Goal: Transaction & Acquisition: Download file/media

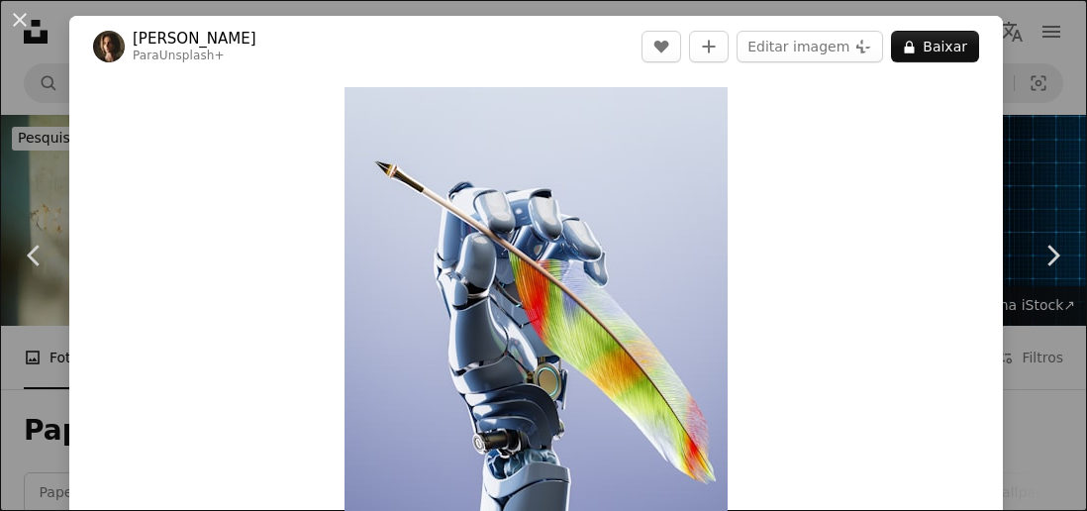
scroll to position [1304, 0]
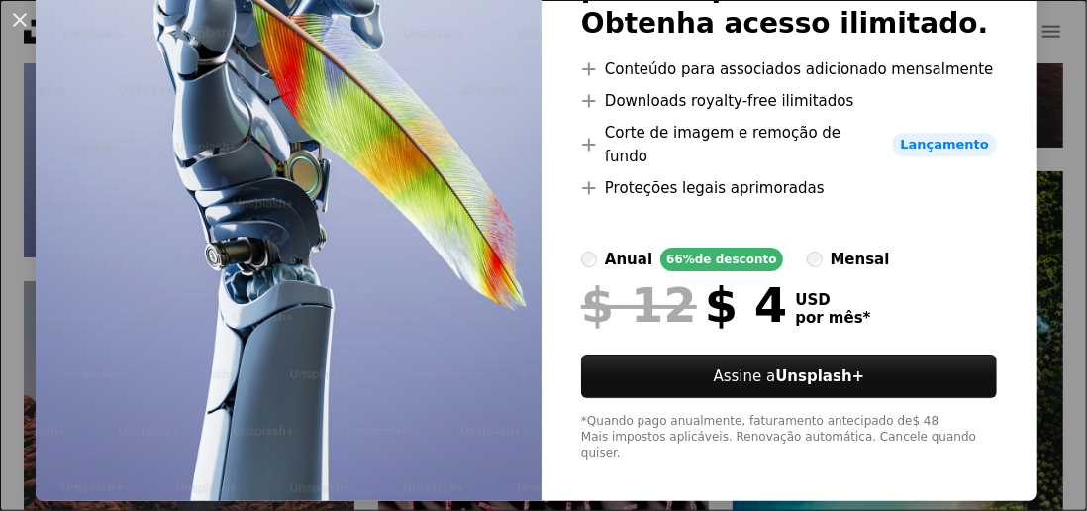
scroll to position [0, 0]
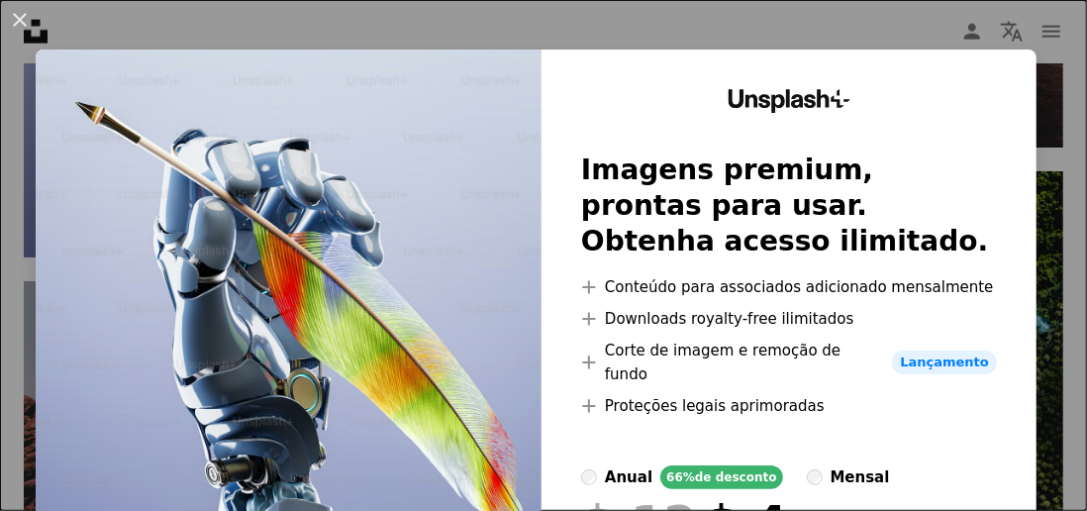
click at [1079, 136] on div "An X shape Unsplash+ Imagens premium, prontas para usar. Obtenha acesso ilimita…" at bounding box center [543, 255] width 1087 height 511
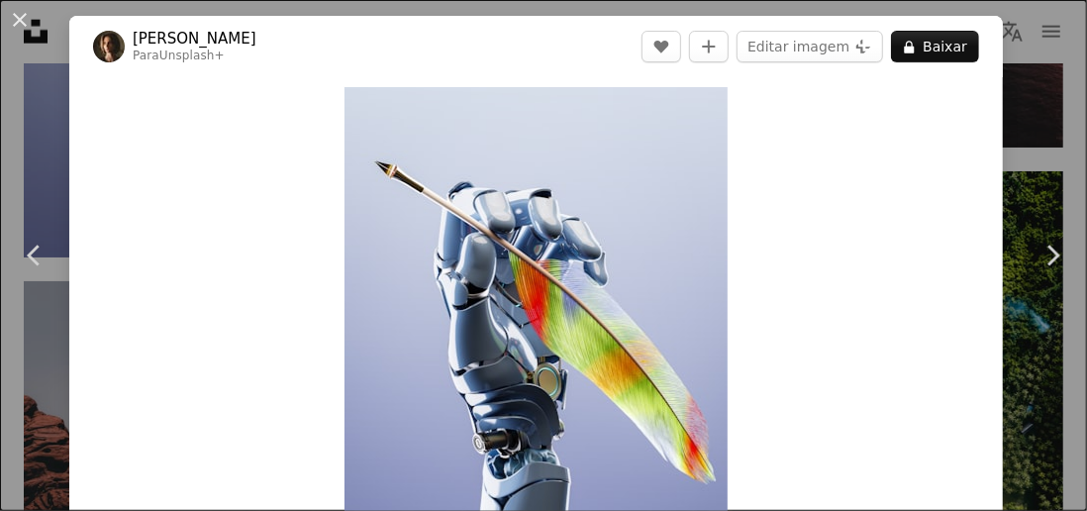
click at [967, 40] on button "A lock Baixar" at bounding box center [935, 47] width 88 height 32
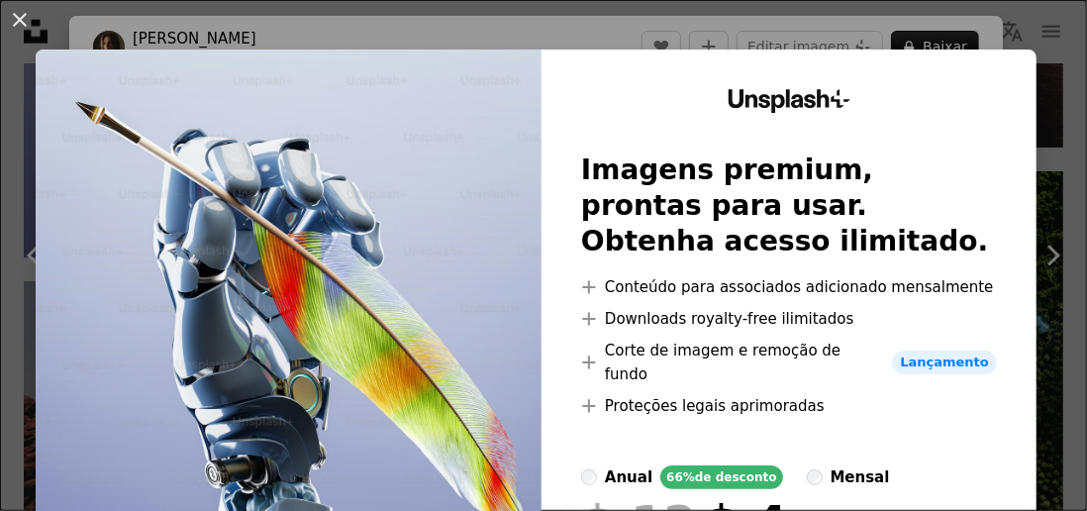
click at [1082, 103] on div "An X shape Unsplash+ Imagens premium, prontas para usar. Obtenha acesso ilimita…" at bounding box center [543, 255] width 1087 height 511
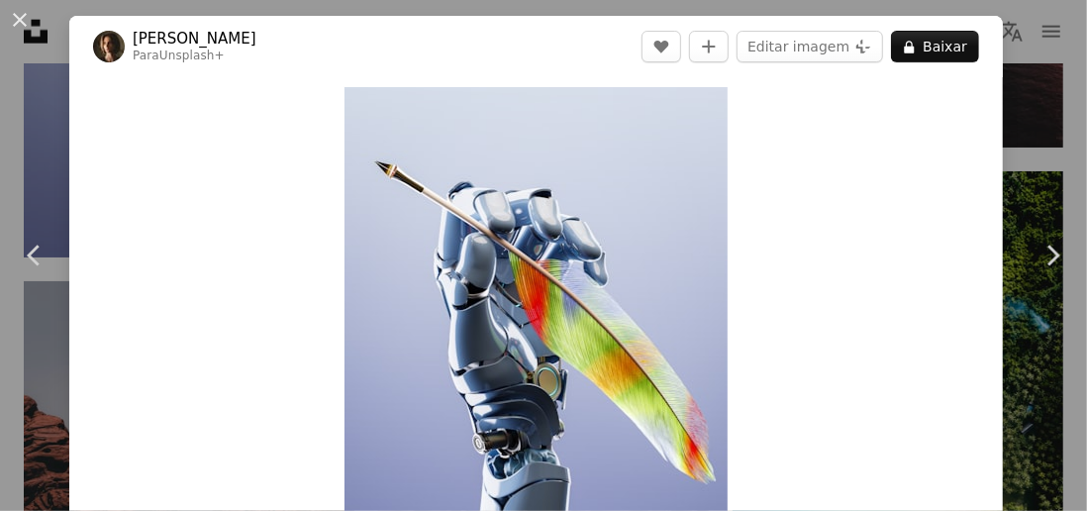
click at [1046, 257] on icon "Chevron right" at bounding box center [1053, 256] width 32 height 32
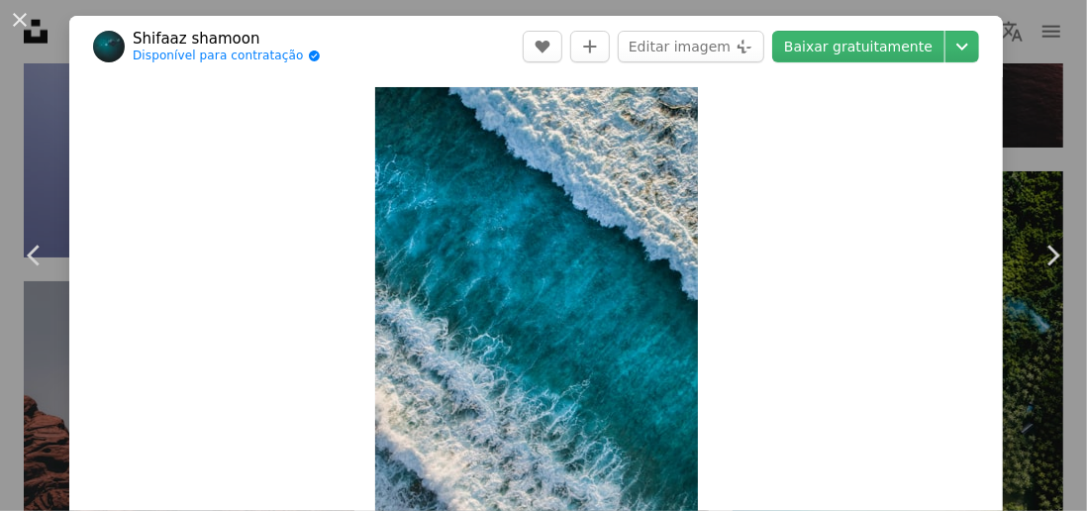
click at [1050, 256] on icon "Chevron right" at bounding box center [1053, 256] width 32 height 32
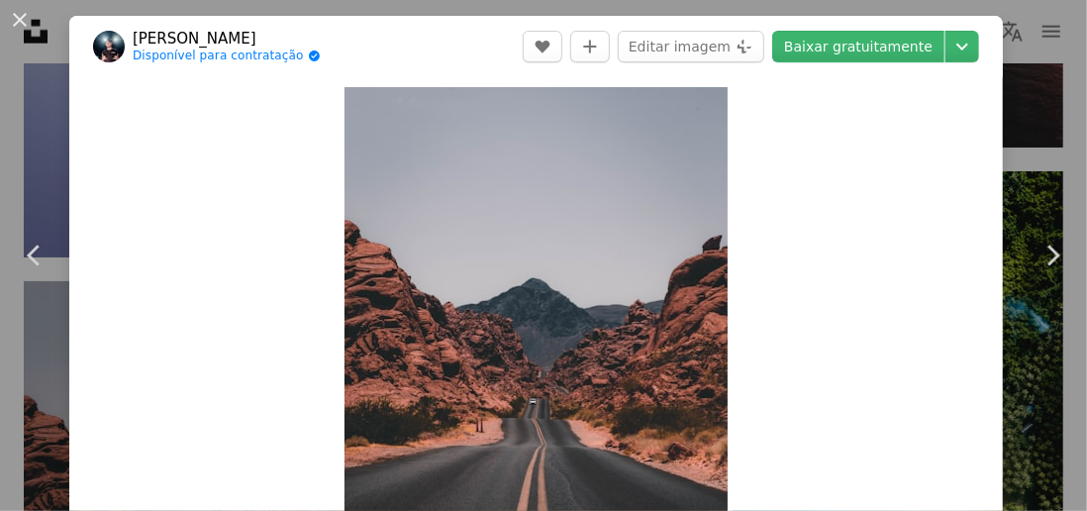
click at [1052, 161] on link "Chevron right" at bounding box center [1052, 255] width 69 height 190
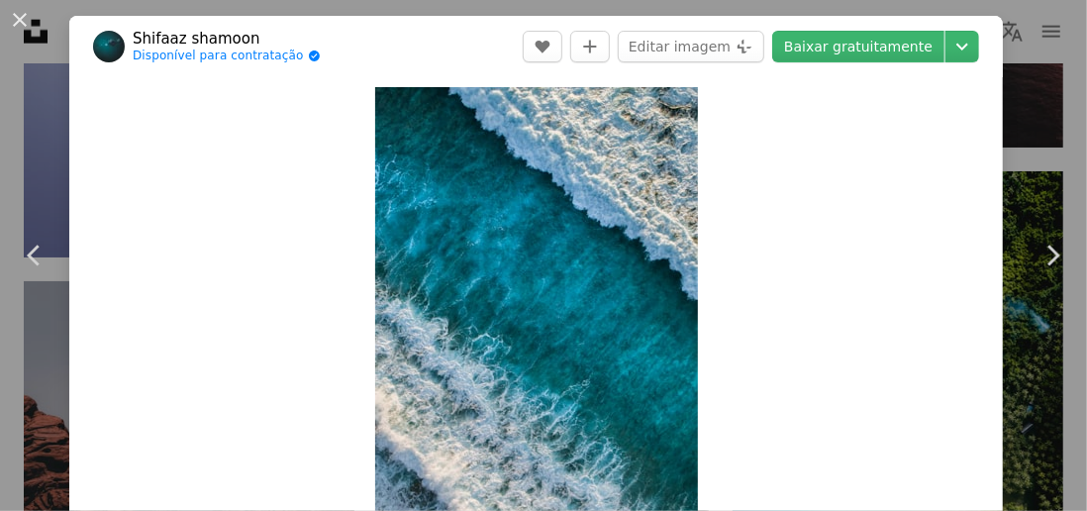
click at [19, 117] on div "An X shape Chevron left Chevron right Shifaaz shamoon Disponível para contrataç…" at bounding box center [543, 255] width 1087 height 511
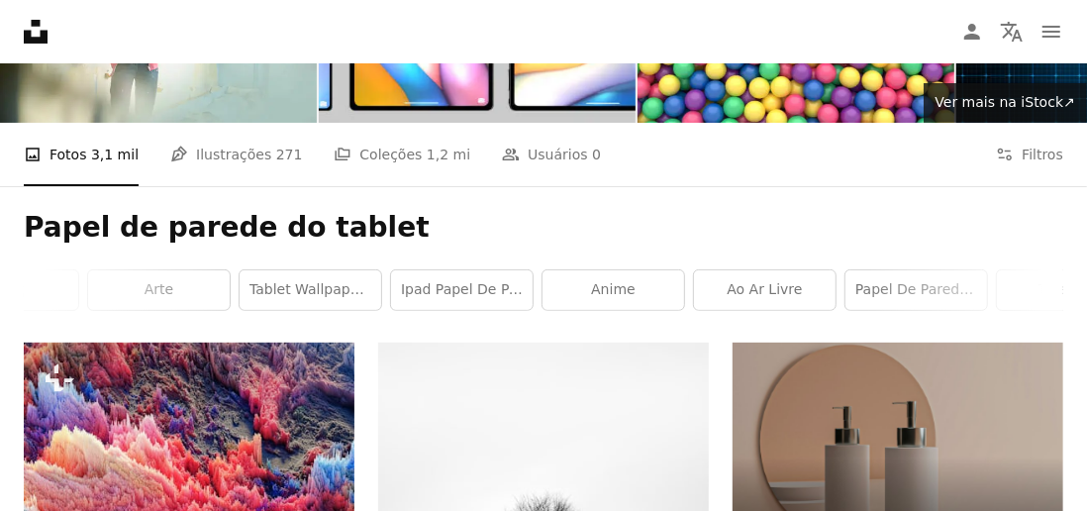
scroll to position [0, 770]
click at [399, 291] on link "ipad papel de parede" at bounding box center [387, 290] width 142 height 40
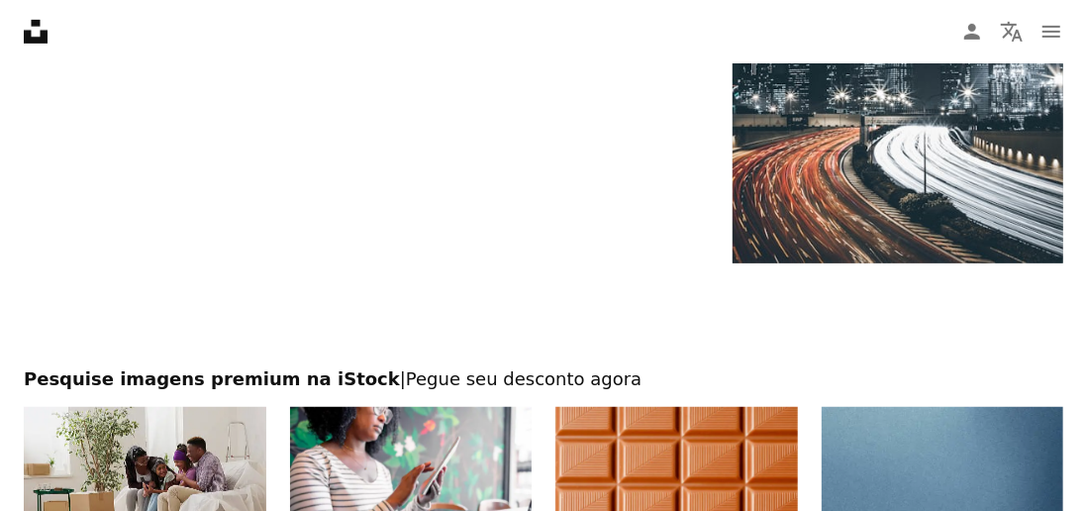
scroll to position [4854, 0]
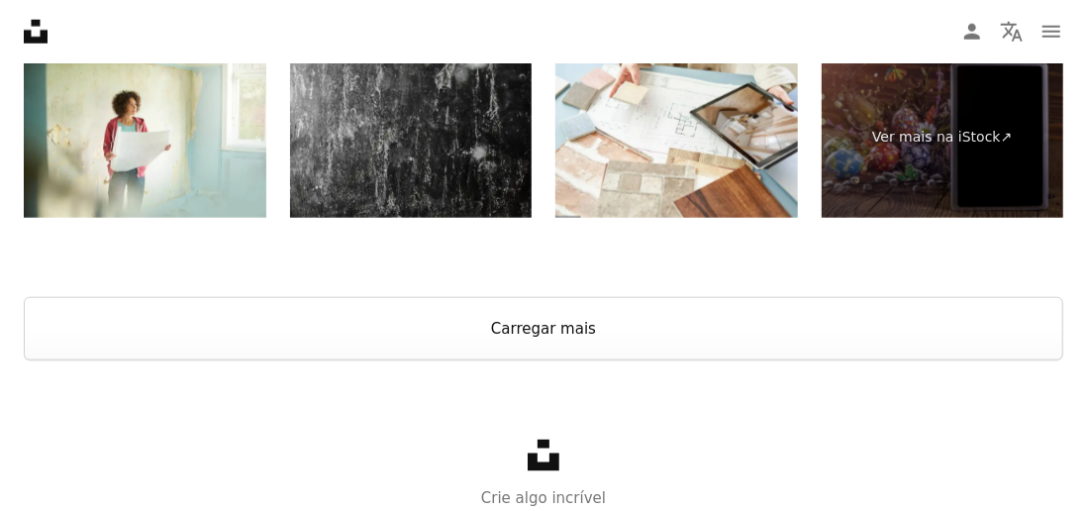
click at [741, 360] on button "Carregar mais" at bounding box center [544, 328] width 1040 height 63
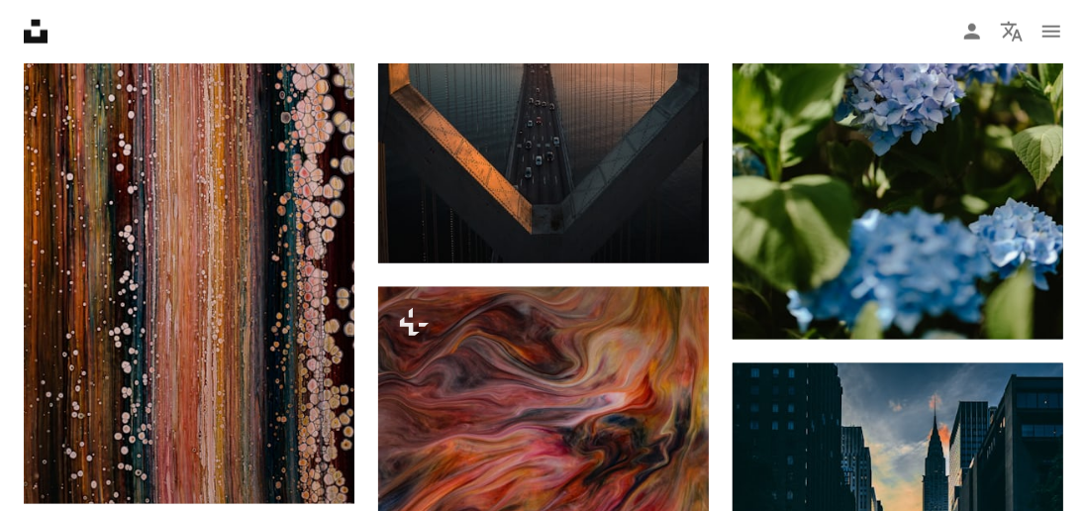
scroll to position [12879, 0]
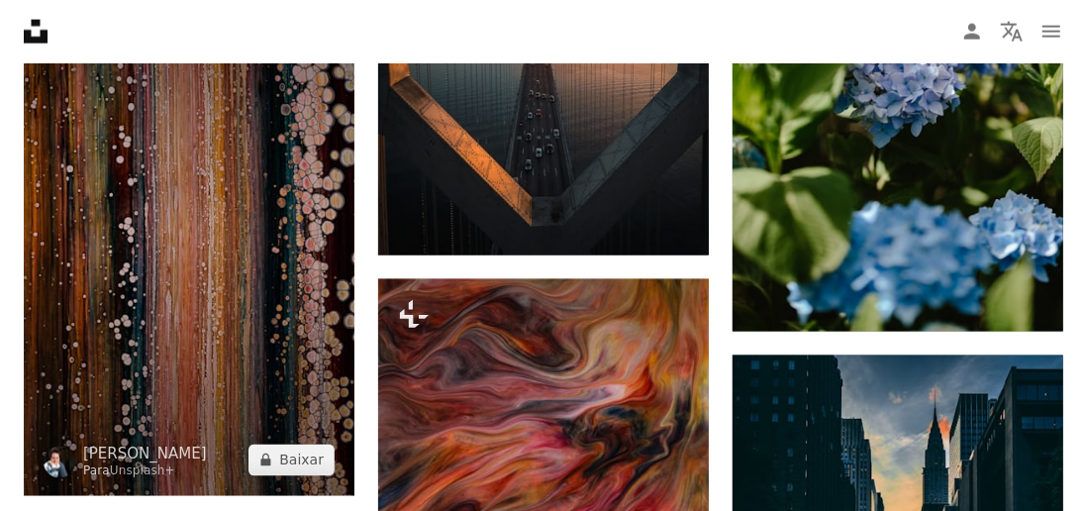
click at [283, 418] on img at bounding box center [189, 248] width 331 height 496
click at [321, 473] on button "A lock Baixar" at bounding box center [292, 461] width 86 height 32
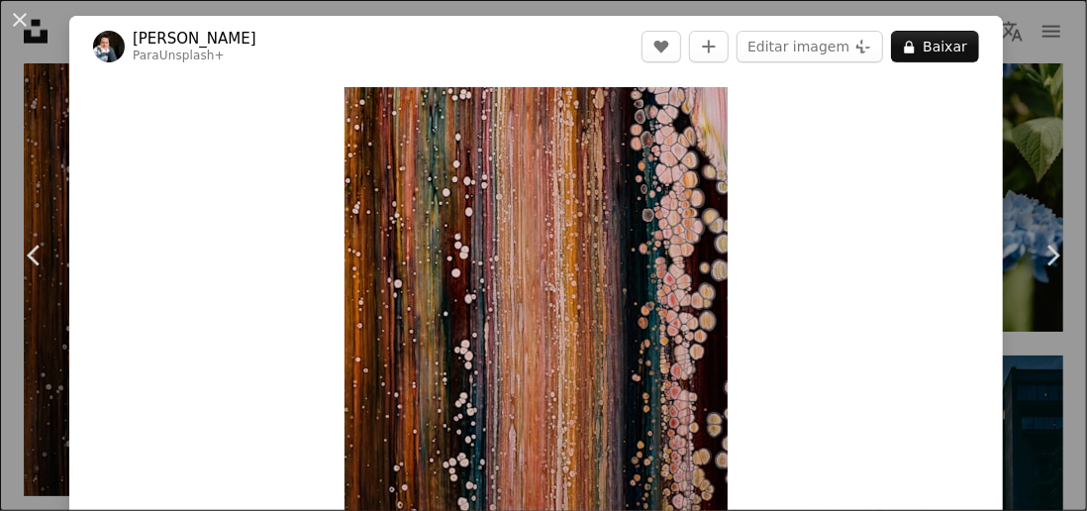
click at [1040, 224] on link "Chevron right" at bounding box center [1052, 255] width 69 height 190
click at [1055, 141] on div "An X shape Chevron left Chevron right [PERSON_NAME] Para Unsplash+ A heart A pl…" at bounding box center [543, 255] width 1087 height 511
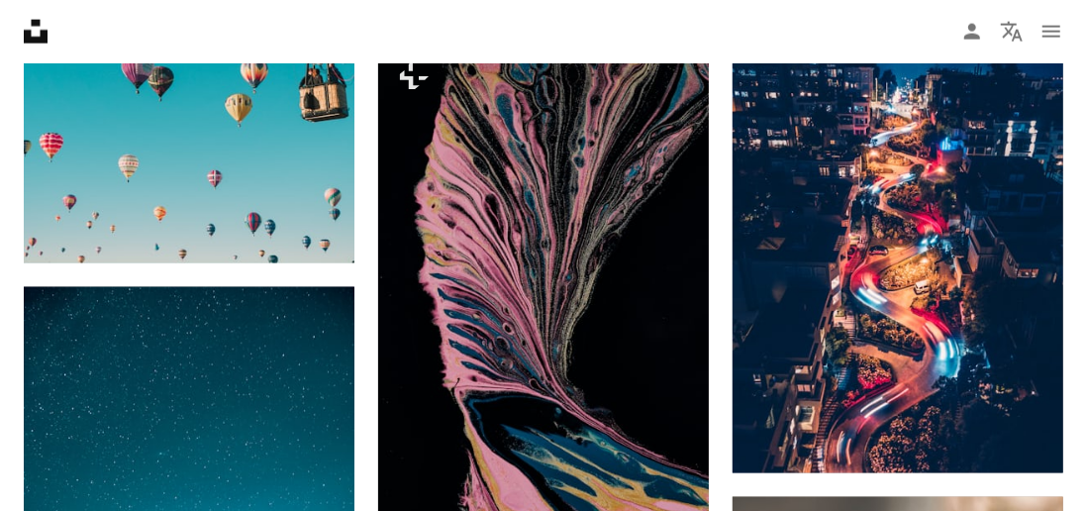
scroll to position [20463, 0]
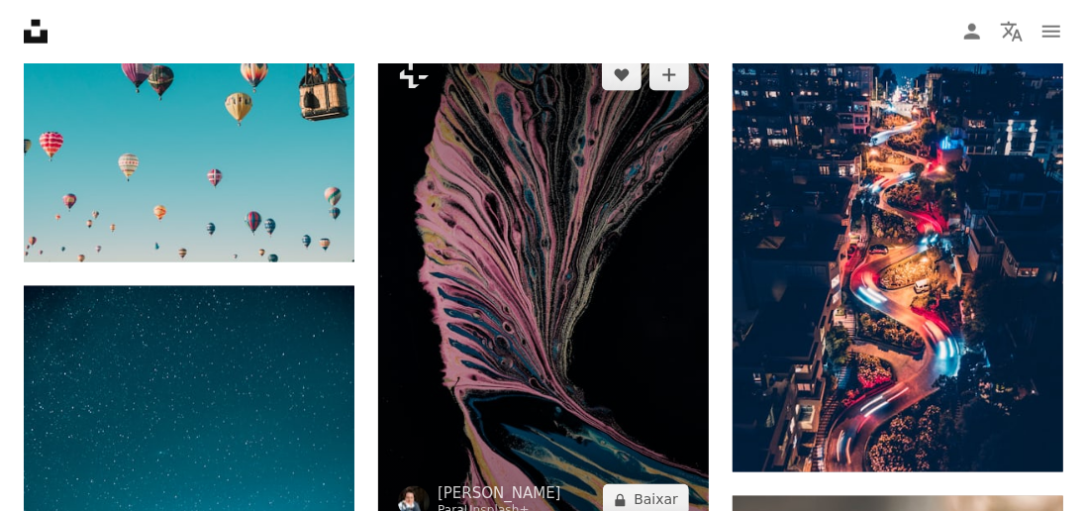
click at [648, 380] on img at bounding box center [543, 288] width 331 height 496
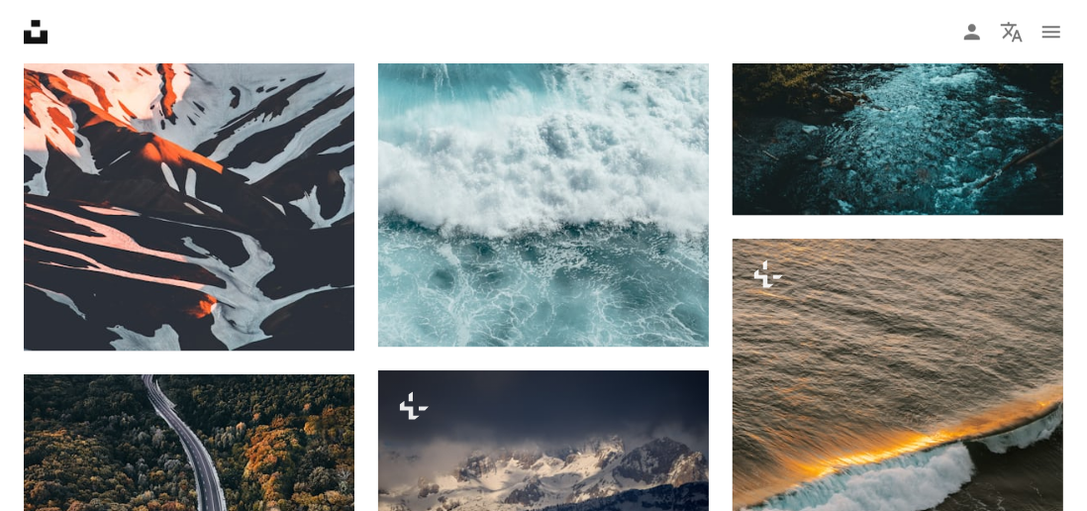
scroll to position [21762, 0]
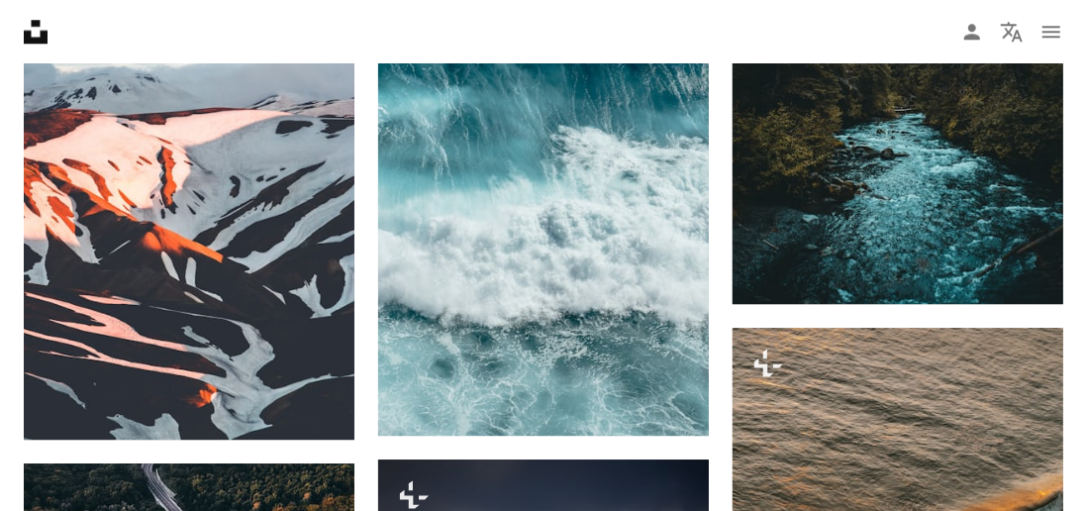
click at [1051, 24] on icon "navigation menu" at bounding box center [1052, 32] width 24 height 24
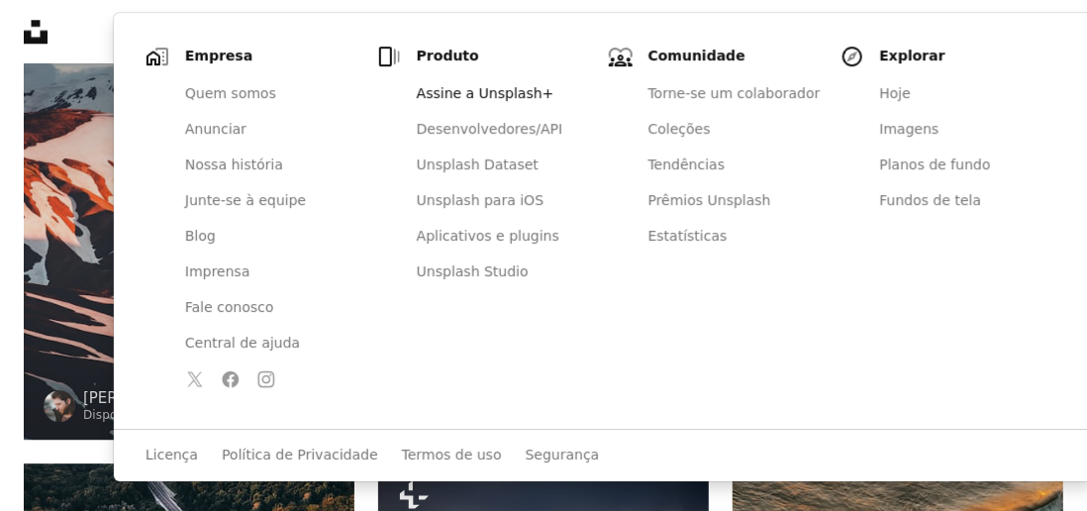
click at [44, 73] on img at bounding box center [189, 233] width 331 height 414
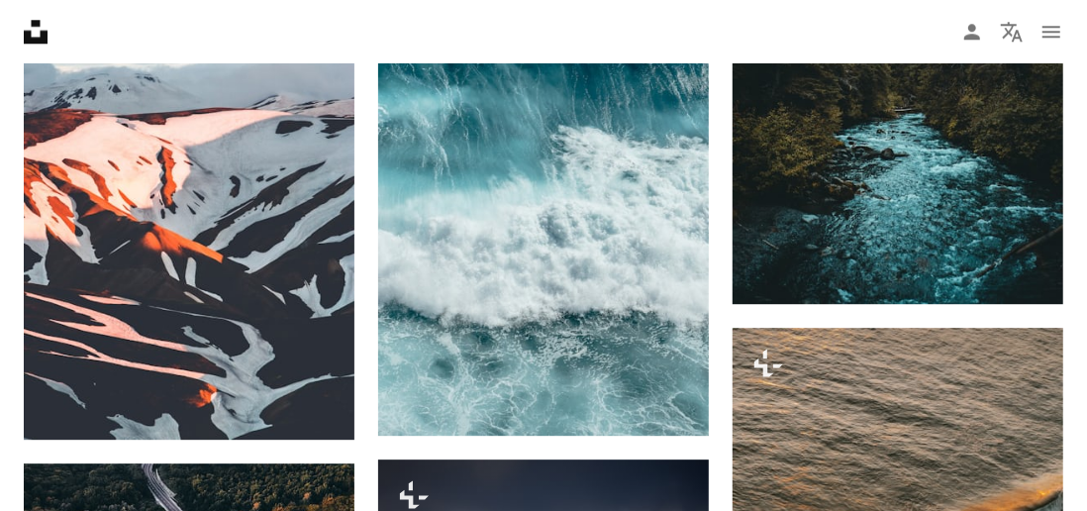
click at [33, 30] on icon "Unsplash logo Página inicial da Unsplash" at bounding box center [36, 32] width 40 height 40
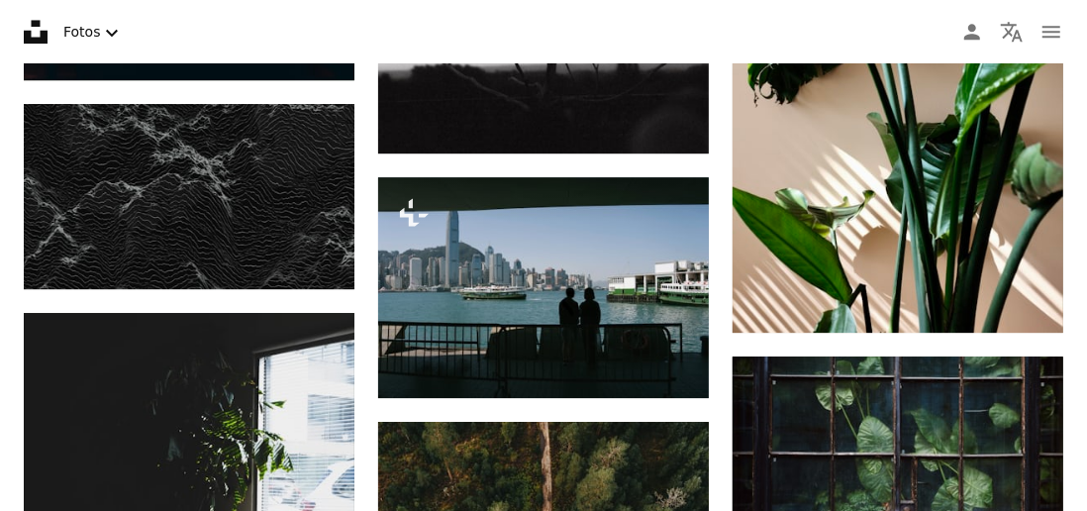
scroll to position [7242, 0]
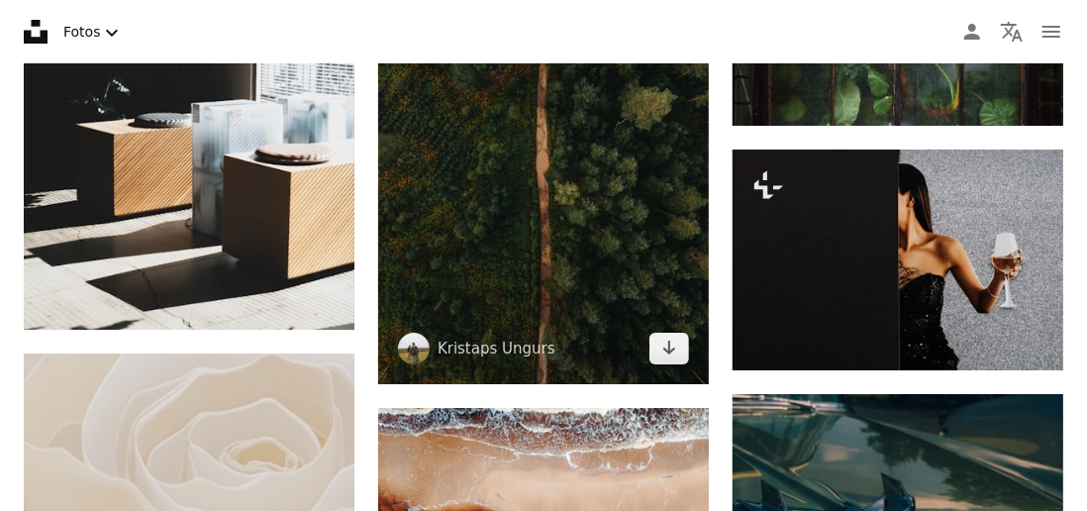
click at [655, 202] on img at bounding box center [543, 164] width 331 height 442
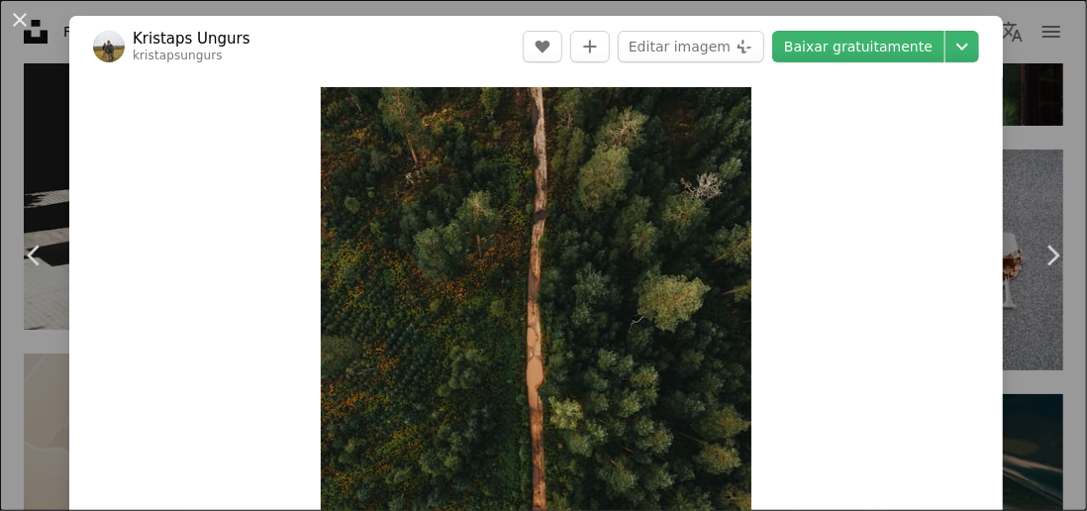
scroll to position [7153, 0]
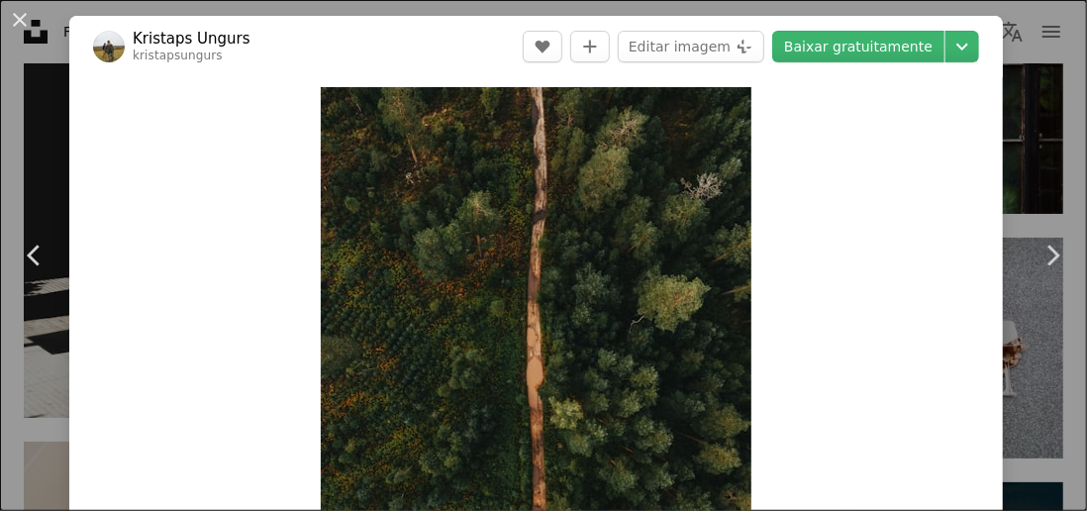
click at [654, 472] on img "Ampliar esta imagem" at bounding box center [536, 374] width 431 height 575
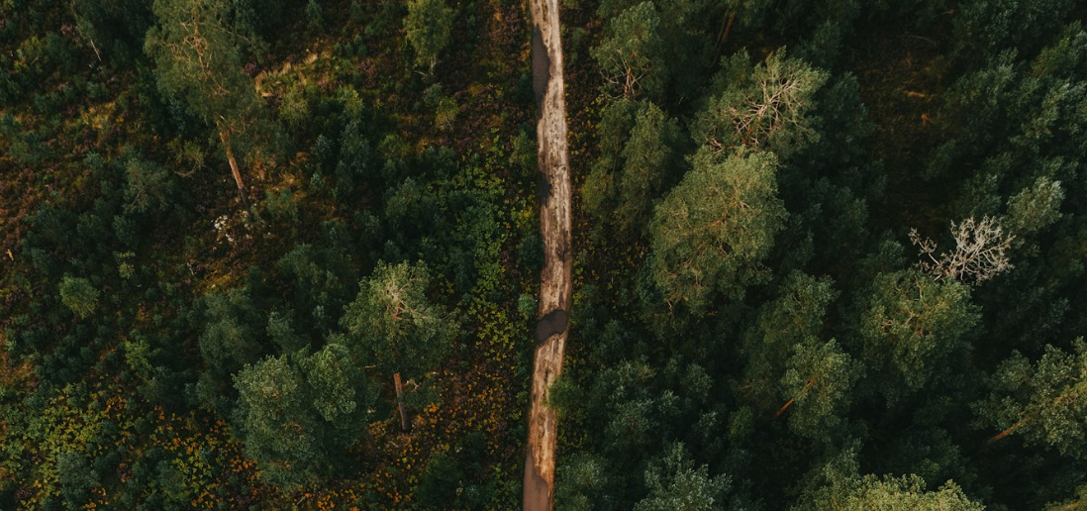
scroll to position [424, 0]
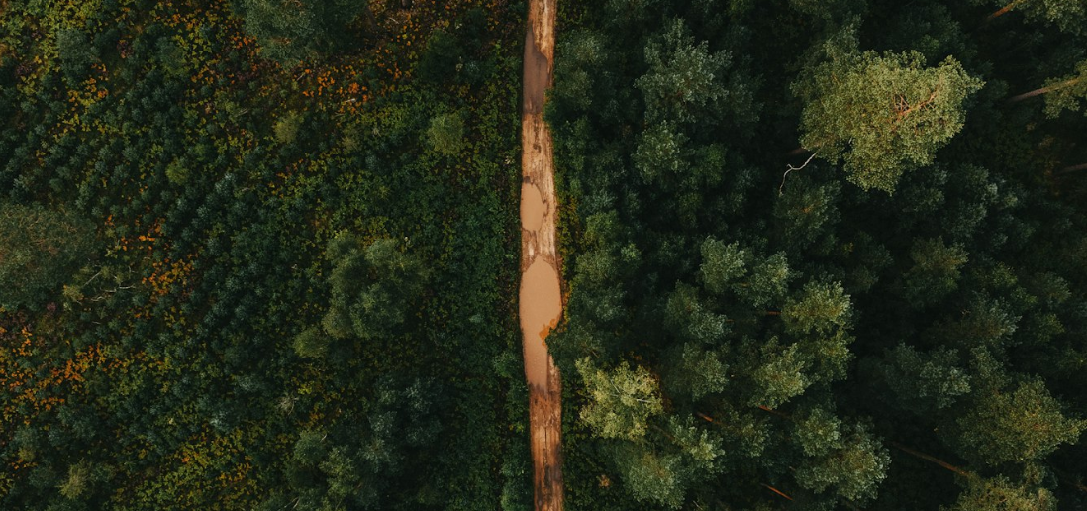
click at [752, 386] on img "Diminuir esta imagem" at bounding box center [543, 302] width 1089 height 1455
click at [752, 390] on img "Diminuir esta imagem" at bounding box center [536, 318] width 431 height 575
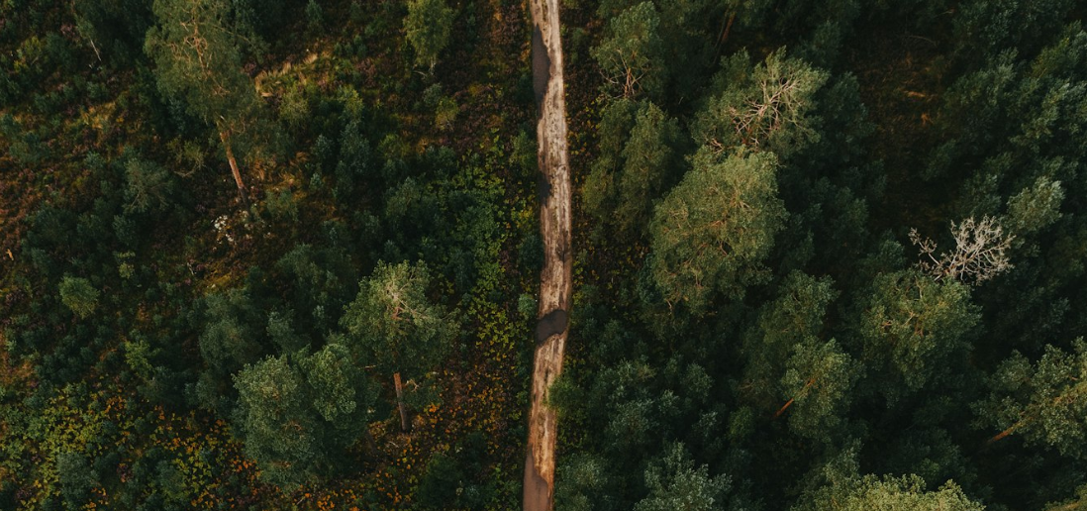
scroll to position [424, 0]
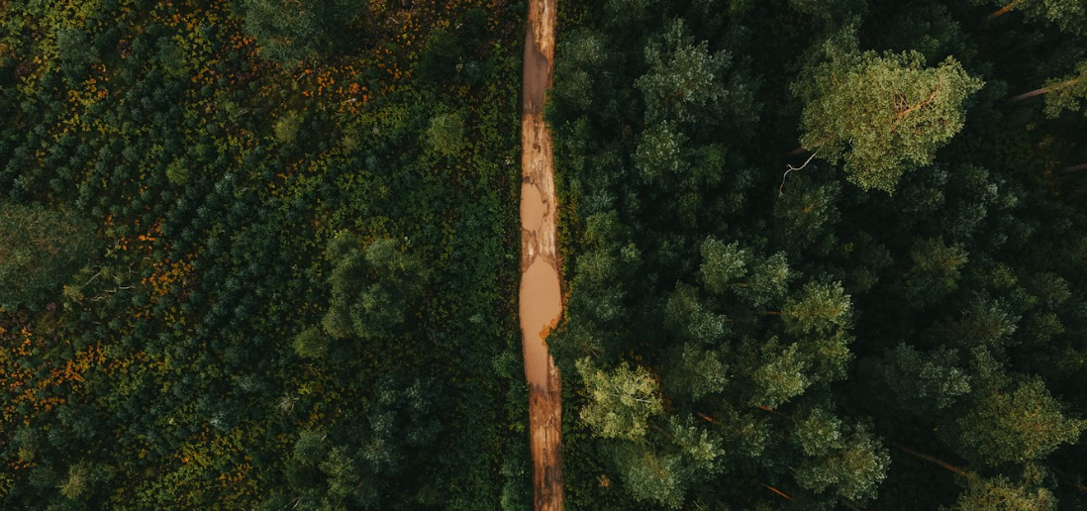
click at [786, 397] on img "Diminuir esta imagem" at bounding box center [543, 302] width 1089 height 1455
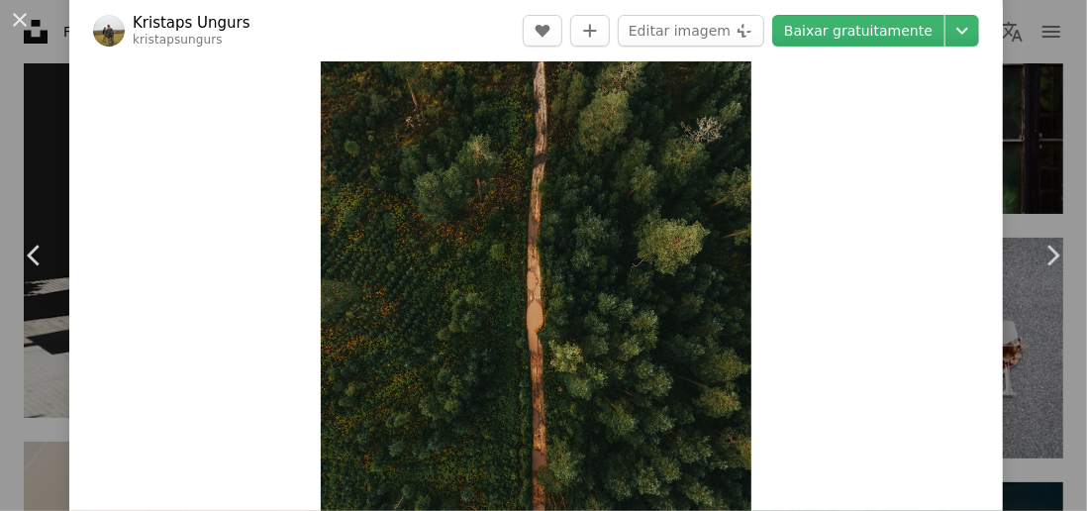
click at [899, 23] on link "Baixar gratuitamente" at bounding box center [858, 31] width 172 height 32
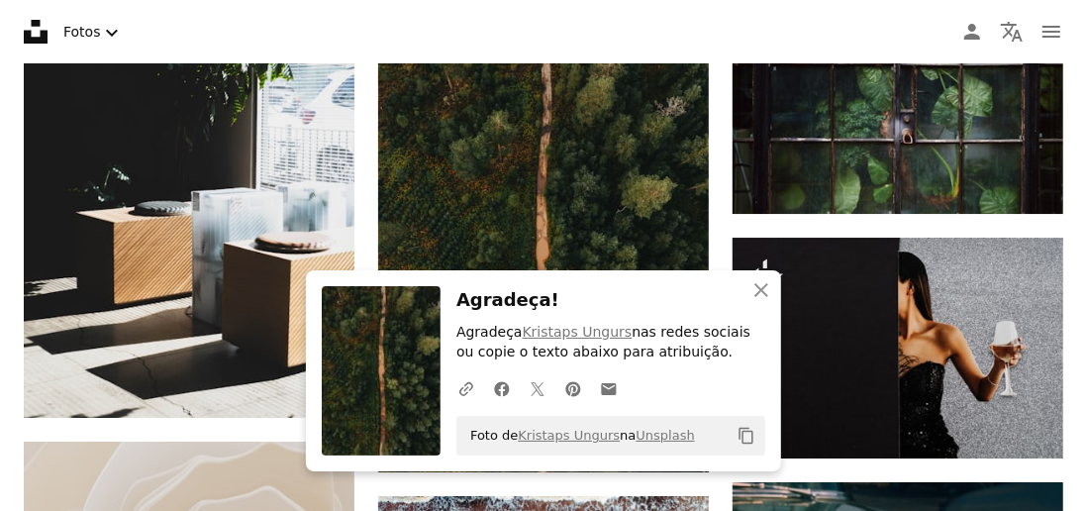
scroll to position [7242, 0]
